Goal: Task Accomplishment & Management: Complete application form

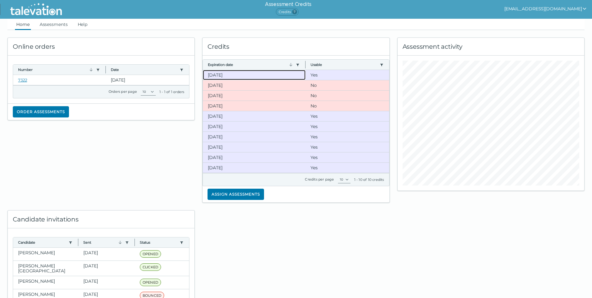
click at [229, 75] on clr-dg-cell "[DATE]" at bounding box center [254, 75] width 103 height 10
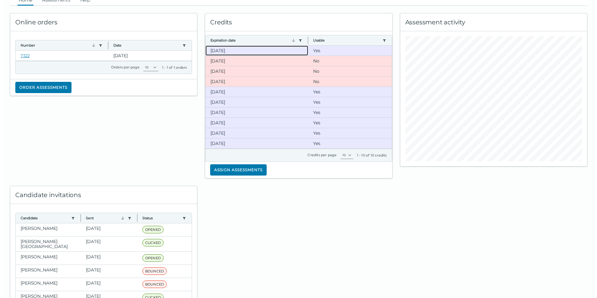
scroll to position [62, 0]
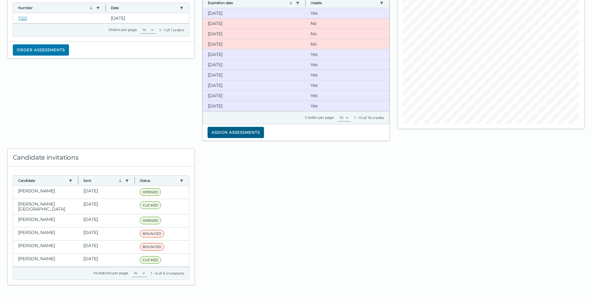
click at [230, 134] on button "Assign assessments" at bounding box center [236, 132] width 57 height 11
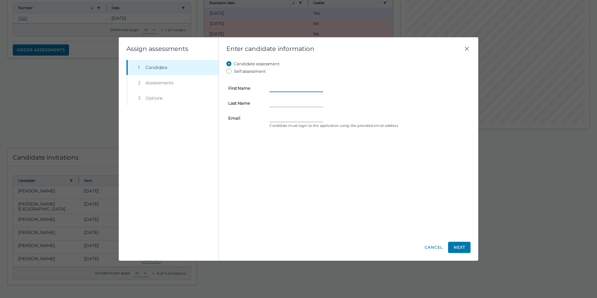
click at [274, 87] on input "First Name" at bounding box center [296, 87] width 54 height 7
drag, startPoint x: 270, startPoint y: 116, endPoint x: 375, endPoint y: 109, distance: 105.1
click at [376, 109] on div at bounding box center [368, 109] width 199 height 7
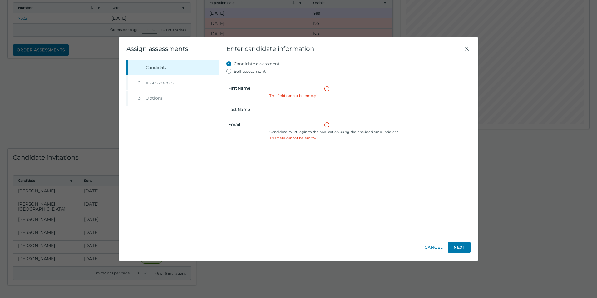
paste input "[EMAIL_ADDRESS][DOMAIN_NAME]"
type input "[EMAIL_ADDRESS][DOMAIN_NAME]"
click at [287, 86] on input "First Name" at bounding box center [296, 87] width 54 height 7
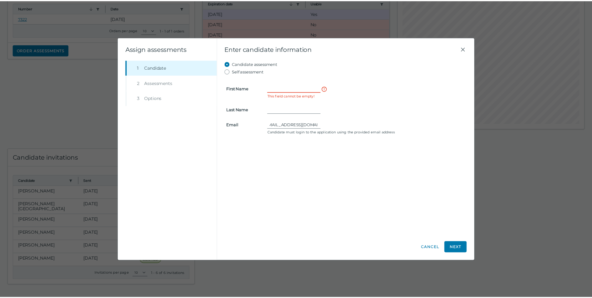
scroll to position [0, 0]
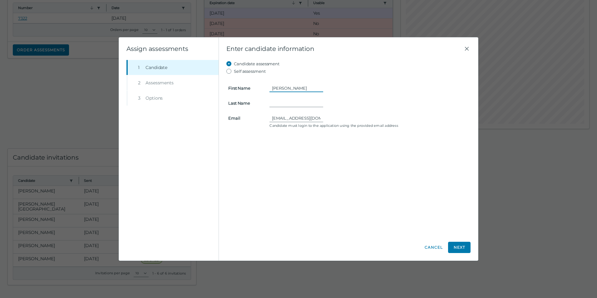
type input "[PERSON_NAME]"
click at [460, 245] on button "Next" at bounding box center [459, 247] width 22 height 11
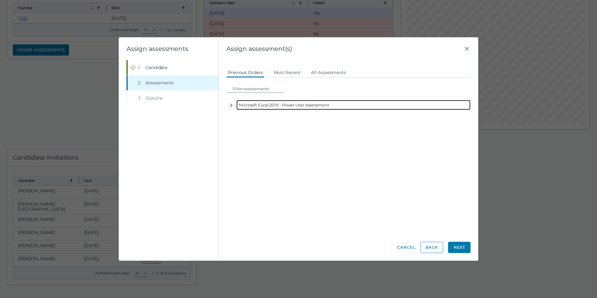
click at [233, 107] on icon "button" at bounding box center [231, 105] width 5 height 5
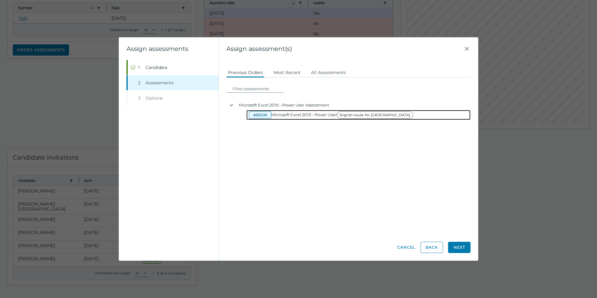
click at [253, 114] on button "Assign" at bounding box center [260, 114] width 22 height 7
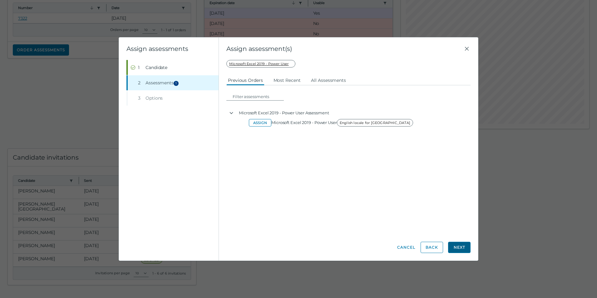
click at [457, 246] on button "Next" at bounding box center [459, 247] width 22 height 11
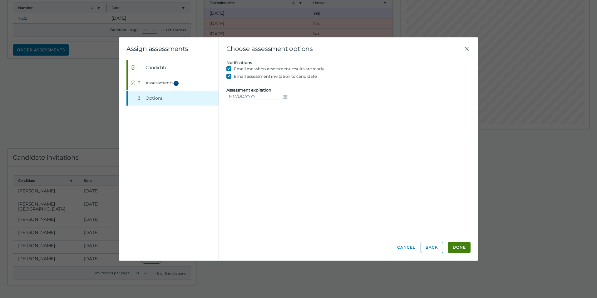
click at [283, 95] on icon "Choose date" at bounding box center [285, 96] width 5 height 5
click at [291, 175] on button "26" at bounding box center [293, 172] width 11 height 11
type input "[DATE]"
click at [455, 248] on button "Done" at bounding box center [459, 247] width 22 height 11
